Goal: Information Seeking & Learning: Understand process/instructions

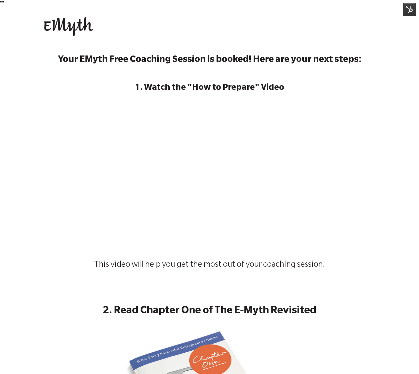
click at [51, 86] on p "1. Watch the "How to Prepare" Video" at bounding box center [209, 88] width 331 height 14
click at [381, 34] on div "Open main navigation Close main navigation Contact us Contact us" at bounding box center [209, 27] width 419 height 41
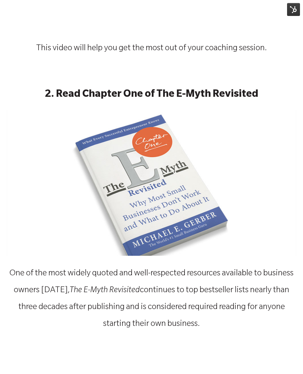
scroll to position [243, 0]
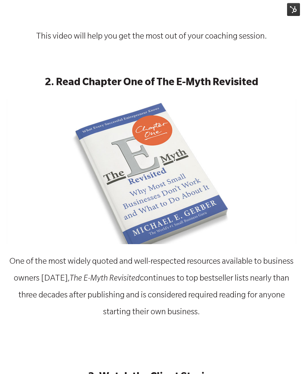
click at [144, 158] on img at bounding box center [151, 172] width 291 height 146
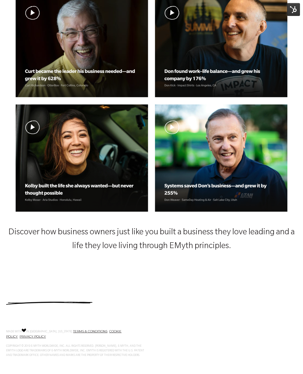
scroll to position [626, 0]
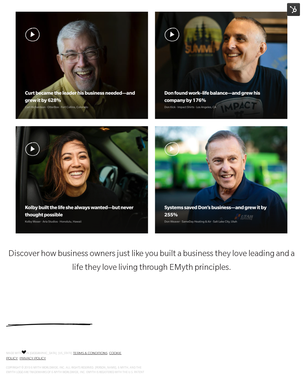
click at [135, 253] on span "Discover how business owners just like you built a business they love leading a…" at bounding box center [151, 261] width 287 height 23
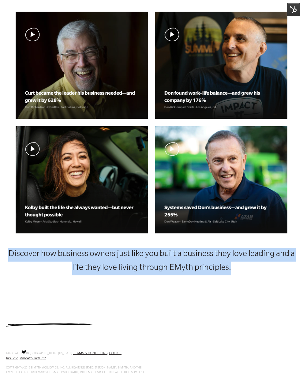
drag, startPoint x: 9, startPoint y: 251, endPoint x: 248, endPoint y: 272, distance: 239.2
click at [248, 272] on p "Discover how business owners just like you built a business they love leading a…" at bounding box center [151, 262] width 291 height 28
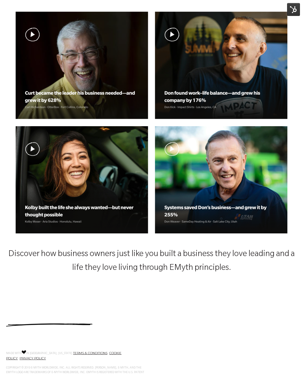
click at [232, 283] on div "Discover how business owners just like you built a business they love leading a…" at bounding box center [151, 263] width 291 height 47
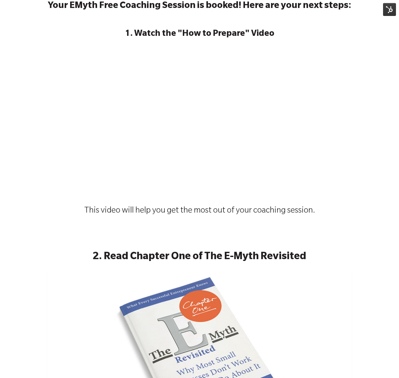
scroll to position [0, 0]
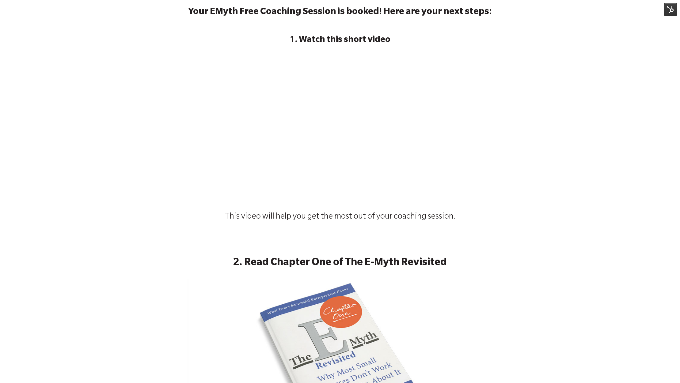
scroll to position [49, 0]
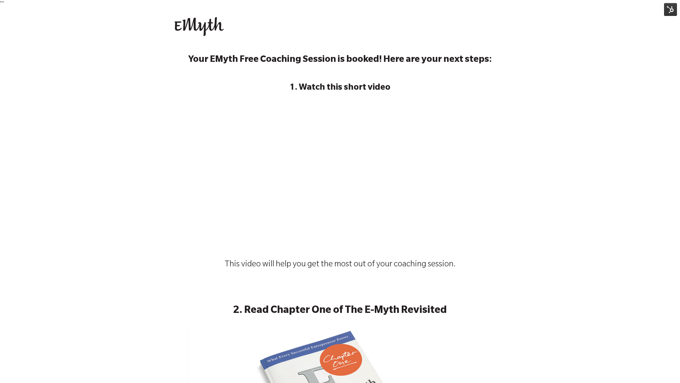
scroll to position [5, 0]
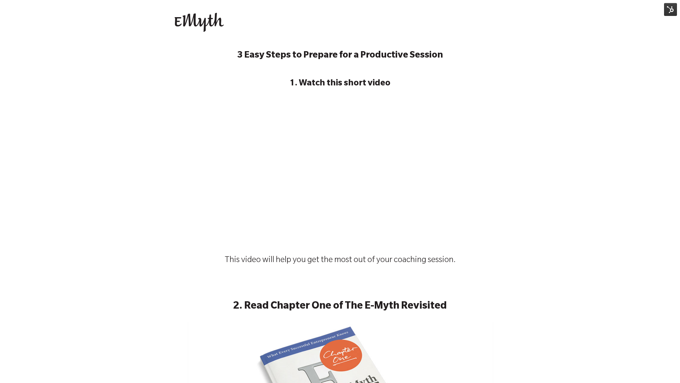
scroll to position [7, 0]
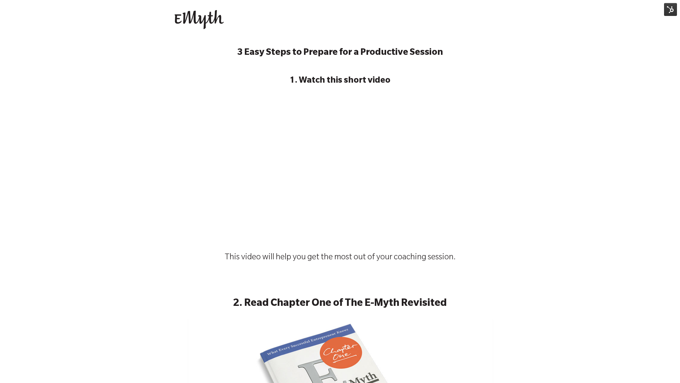
click at [420, 55] on strong "3 Easy Steps to Prepare for a Productive Session" at bounding box center [340, 53] width 206 height 10
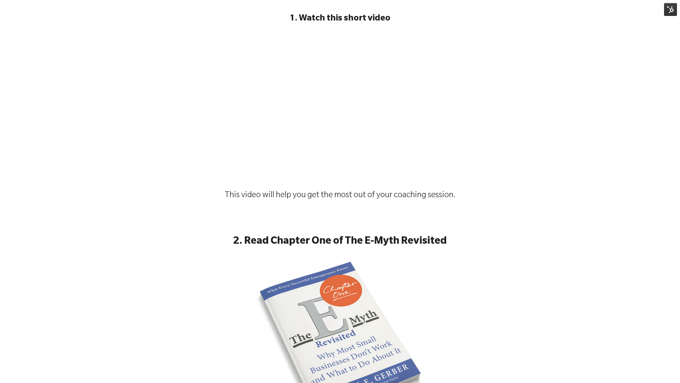
scroll to position [0, 0]
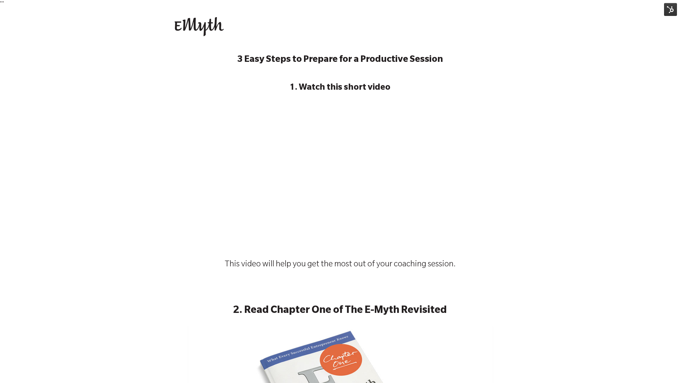
click at [141, 80] on div "3 Easy Steps to Prepare for a Productive Session 1. Watch this short video This…" at bounding box center [340, 166] width 680 height 237
